Goal: Transaction & Acquisition: Book appointment/travel/reservation

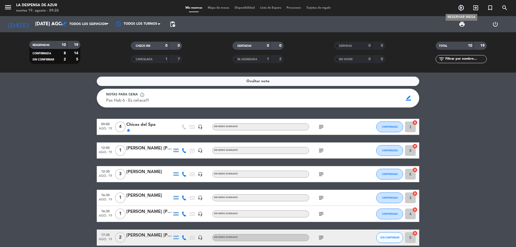
click at [461, 9] on icon "add_circle_outline" at bounding box center [461, 8] width 6 height 6
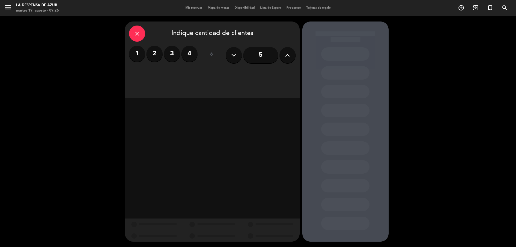
click at [135, 54] on label "1" at bounding box center [137, 54] width 16 height 16
click at [231, 75] on div "Brunch" at bounding box center [233, 73] width 41 height 11
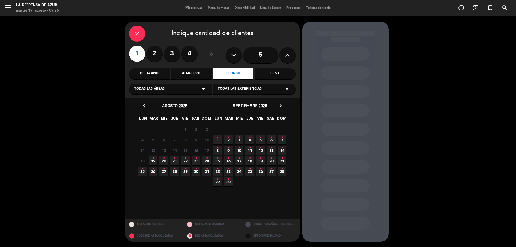
click at [208, 158] on span "24 •" at bounding box center [206, 160] width 9 height 9
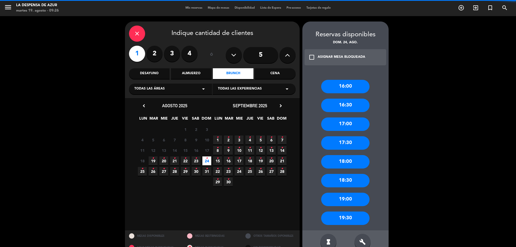
click at [343, 87] on div "16:00" at bounding box center [345, 86] width 48 height 13
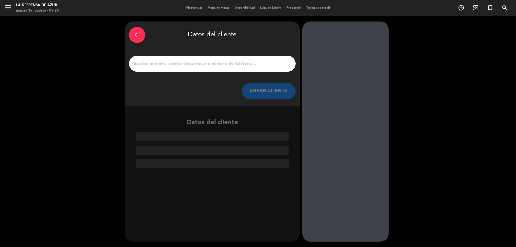
click at [251, 72] on div "arrow_back Datos del cliente CREAR CLIENTE" at bounding box center [212, 63] width 175 height 85
click at [250, 68] on div at bounding box center [212, 64] width 167 height 16
click at [250, 66] on input "1" at bounding box center [212, 64] width 159 height 8
paste input "[PERSON_NAME] [PERSON_NAME] 9 2995 95-9280 // v. 21564 // cc + mesón x1 // BE"
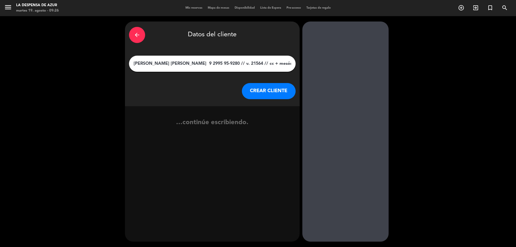
type input "[PERSON_NAME] [PERSON_NAME] 9 2995 95-9280 // v. 21564 // cc + mesón x1 // BE"
click at [256, 86] on button "CREAR CLIENTE" at bounding box center [269, 91] width 54 height 16
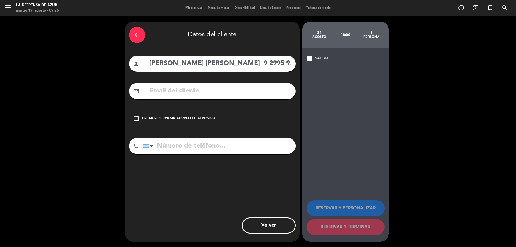
drag, startPoint x: 231, startPoint y: 64, endPoint x: 279, endPoint y: 69, distance: 47.6
click at [279, 69] on div "person [PERSON_NAME] [PERSON_NAME] 9 2995 95-9280 // v. 21564 // cc + mesón x1 …" at bounding box center [212, 64] width 167 height 16
type input "[PERSON_NAME] [PERSON_NAME] // v. 21564 // cc + mesón x1 // BE"
click at [198, 149] on input "tel" at bounding box center [219, 146] width 153 height 16
paste input "9 2995 95-9280"
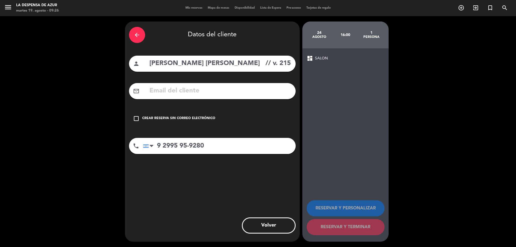
type input "9 2995 95-9280"
click at [184, 120] on div "Crear reserva sin correo electrónico" at bounding box center [178, 118] width 73 height 5
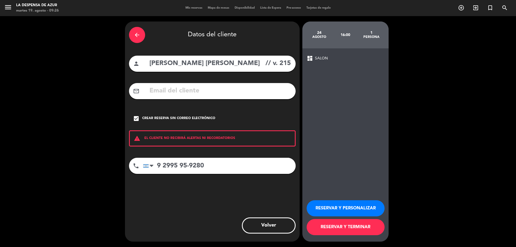
scroll to position [0, 46]
drag, startPoint x: 234, startPoint y: 65, endPoint x: 410, endPoint y: 91, distance: 177.9
click at [410, 91] on div "arrow_back Datos del cliente person [PERSON_NAME] [PERSON_NAME] // v. 21564 // …" at bounding box center [258, 131] width 516 height 231
type input "[PERSON_NAME] [PERSON_NAME]"
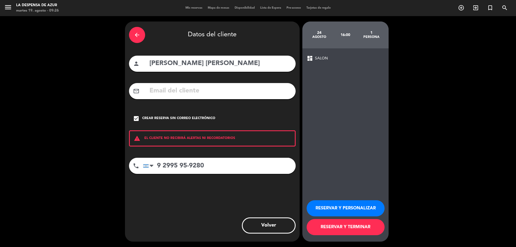
click at [344, 209] on button "RESERVAR Y PERSONALIZAR" at bounding box center [346, 208] width 78 height 16
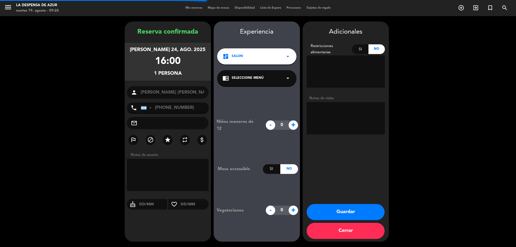
click at [336, 118] on textarea at bounding box center [346, 118] width 78 height 32
paste textarea "// v. 21564 // cc + mesón x1 // BE"
drag, startPoint x: 344, startPoint y: 107, endPoint x: 357, endPoint y: 109, distance: 12.1
click at [357, 109] on textarea at bounding box center [346, 118] width 78 height 32
click at [382, 106] on textarea at bounding box center [346, 118] width 78 height 32
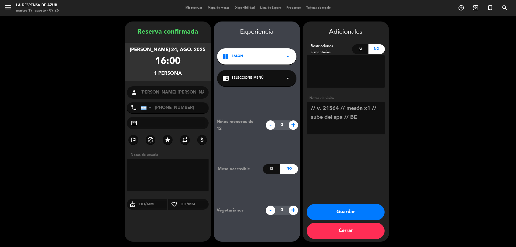
type textarea "// v. 21564 // mesón x1 // sube del spa // BE"
click at [343, 213] on button "Guardar" at bounding box center [346, 212] width 78 height 16
